Goal: Transaction & Acquisition: Purchase product/service

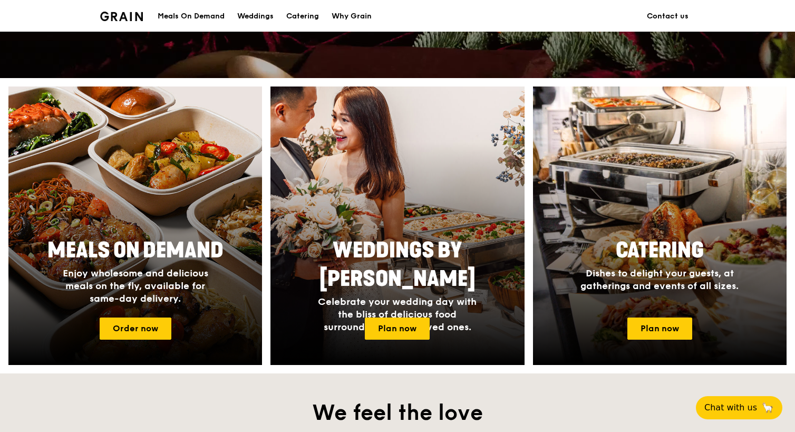
scroll to position [343, 0]
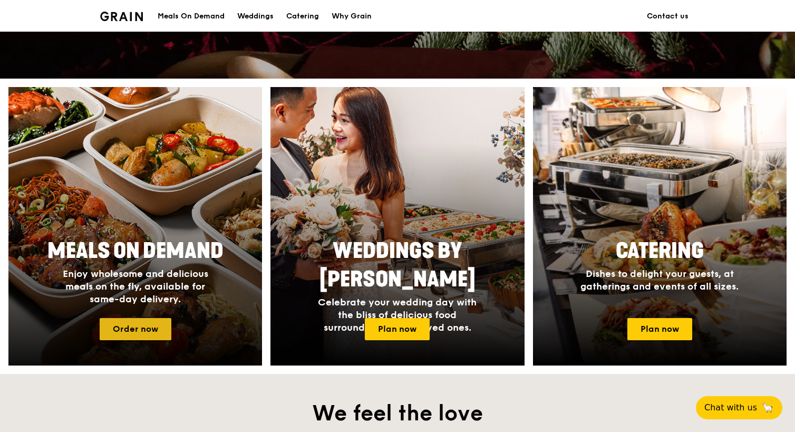
click at [123, 336] on link "Order now" at bounding box center [136, 329] width 72 height 22
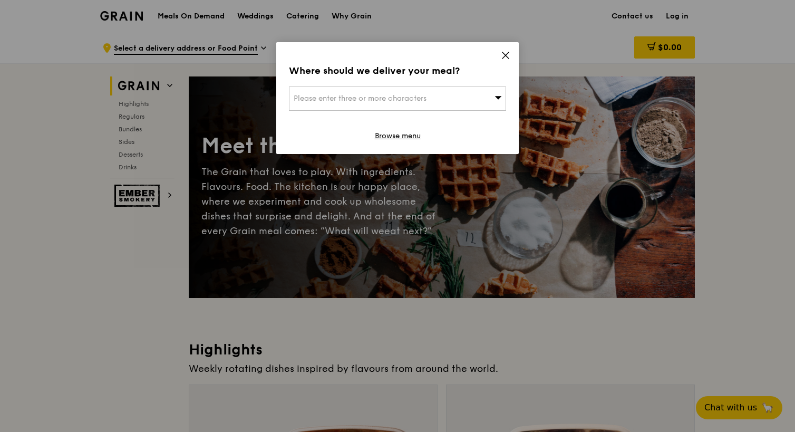
click at [489, 102] on div "Please enter three or more characters" at bounding box center [397, 98] width 217 height 24
click at [506, 56] on icon at bounding box center [506, 55] width 6 height 6
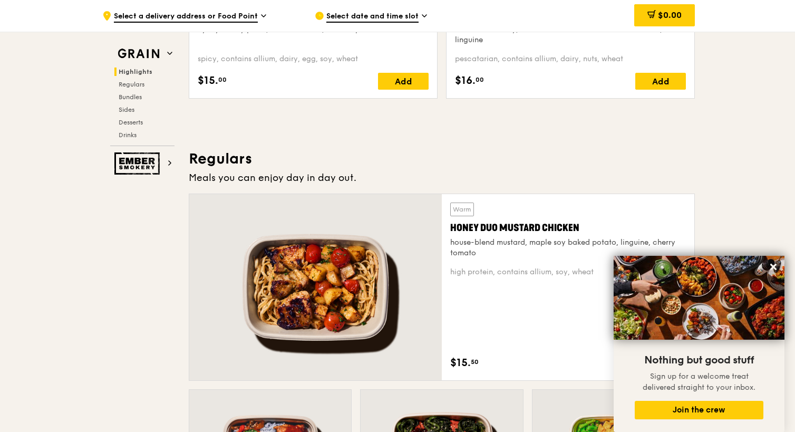
scroll to position [587, 0]
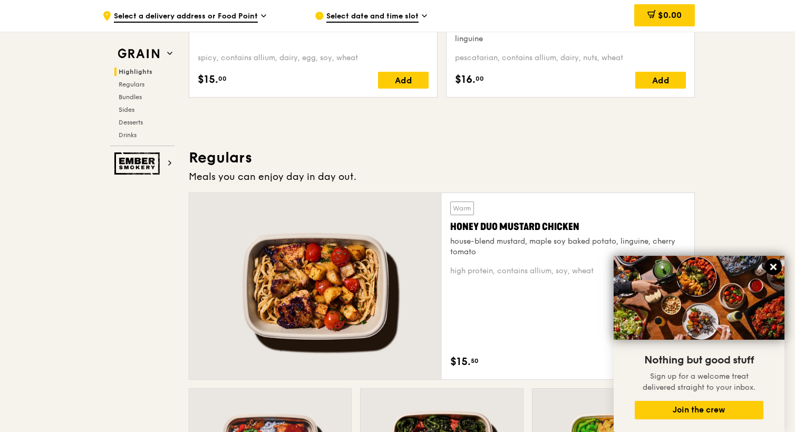
click at [774, 268] on icon at bounding box center [773, 267] width 6 height 6
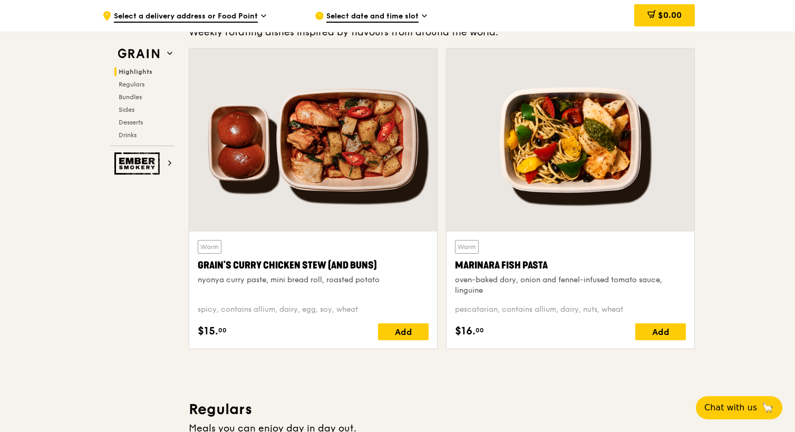
scroll to position [335, 0]
